Goal: Information Seeking & Learning: Learn about a topic

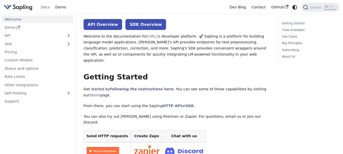
scroll to position [14, 0]
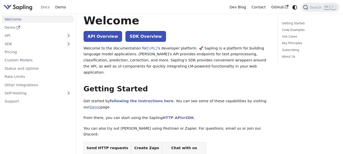
click at [101, 105] on link "Demo" at bounding box center [95, 107] width 11 height 4
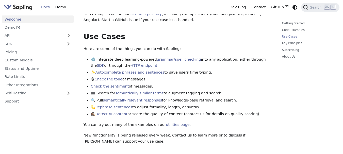
scroll to position [201, 0]
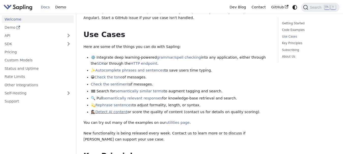
click at [112, 110] on link "Detect AI content" at bounding box center [111, 112] width 32 height 4
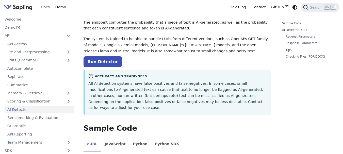
scroll to position [28, 0]
click at [95, 60] on link "Run Detector" at bounding box center [102, 61] width 38 height 11
